Goal: Transaction & Acquisition: Purchase product/service

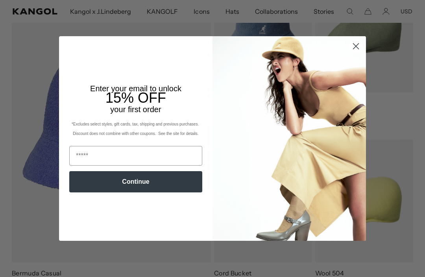
click at [358, 49] on icon "Close dialog" at bounding box center [357, 46] width 6 height 6
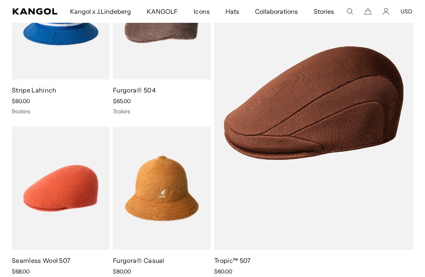
scroll to position [836, 0]
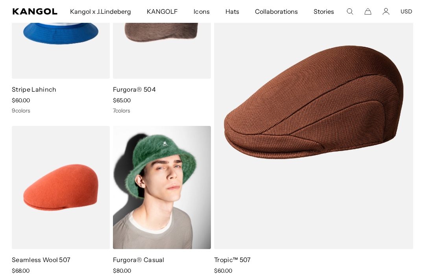
click at [171, 180] on img at bounding box center [162, 187] width 98 height 123
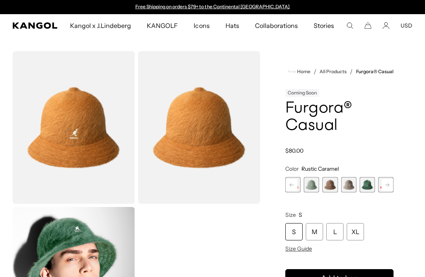
scroll to position [0, 162]
click at [386, 185] on rect at bounding box center [388, 185] width 12 height 12
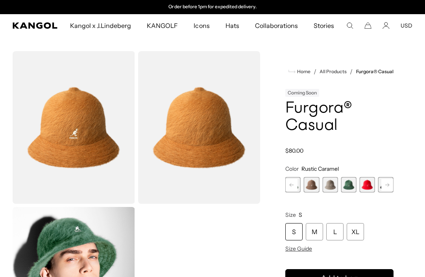
scroll to position [0, 0]
click at [365, 185] on span "7 of 12" at bounding box center [367, 184] width 15 height 15
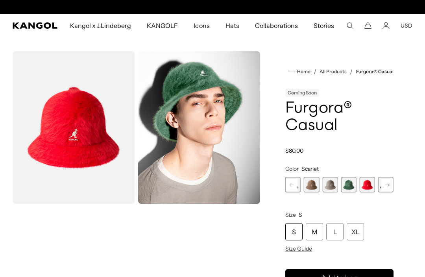
scroll to position [0, 162]
click at [303, 249] on span "Size Guide" at bounding box center [299, 248] width 27 height 7
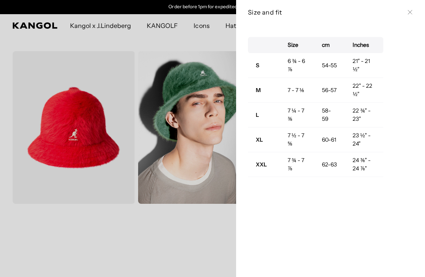
click at [306, 216] on div "Size cm Inches S 6 ¾ - 6 ⅞ 54-55 21" - 21 ½" M 7 - 7 ⅛ 56-57 22" - 22 ½" L 7 ¼ …" at bounding box center [330, 150] width 189 height 253
